Goal: Task Accomplishment & Management: Manage account settings

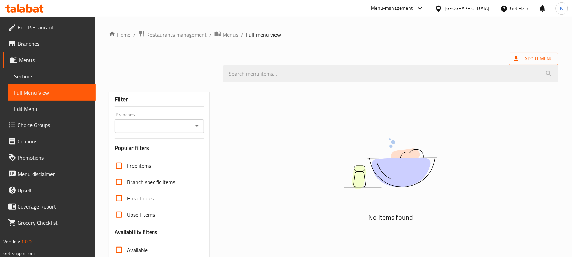
click at [176, 33] on span "Restaurants management" at bounding box center [176, 35] width 60 height 8
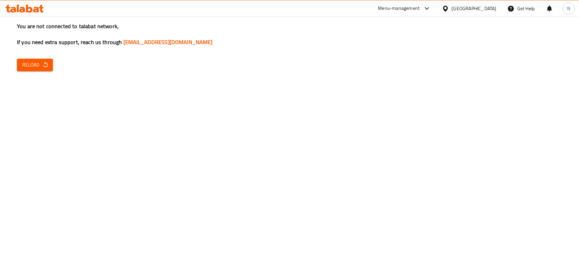
click at [40, 63] on span "Reload" at bounding box center [34, 65] width 25 height 8
click at [46, 67] on icon "button" at bounding box center [45, 64] width 7 height 7
click at [296, 150] on div "You are not connected to talabat network, If you need extra support, reach us t…" at bounding box center [289, 128] width 579 height 257
click at [53, 61] on div "You are not connected to talabat network, If you need extra support, reach us t…" at bounding box center [289, 128] width 579 height 257
click at [46, 67] on icon "button" at bounding box center [45, 64] width 7 height 7
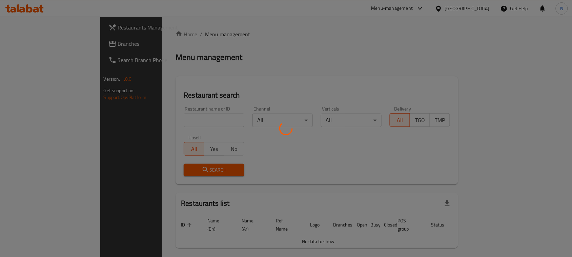
click at [473, 10] on div at bounding box center [286, 128] width 572 height 257
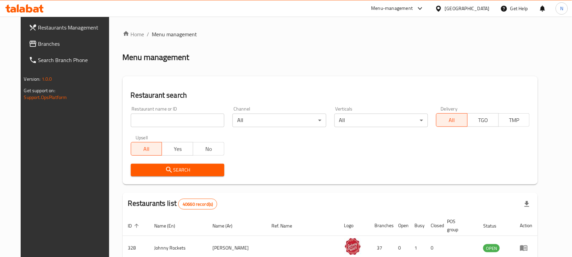
click at [473, 10] on div "[GEOGRAPHIC_DATA]" at bounding box center [467, 8] width 45 height 7
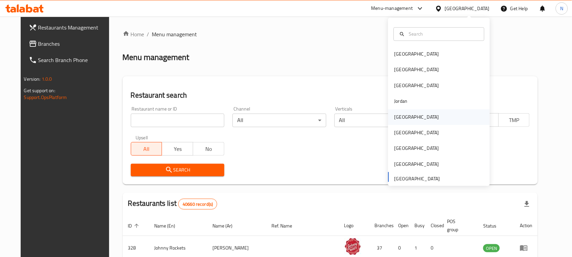
click at [415, 117] on div "[GEOGRAPHIC_DATA]" at bounding box center [440, 117] width 102 height 16
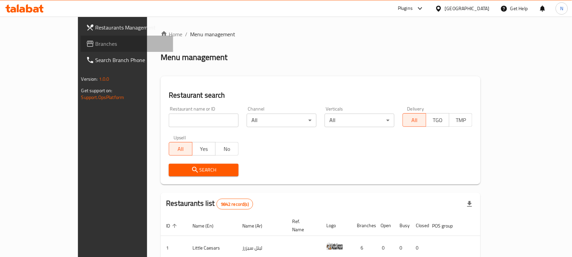
click at [96, 43] on span "Branches" at bounding box center [132, 44] width 73 height 8
